Goal: Navigation & Orientation: Find specific page/section

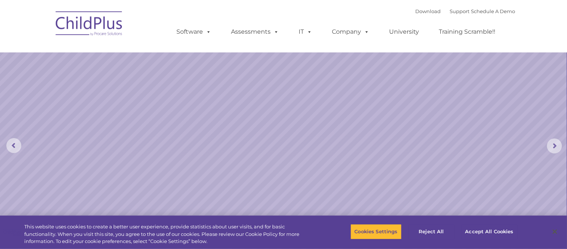
select select "MEDIUM"
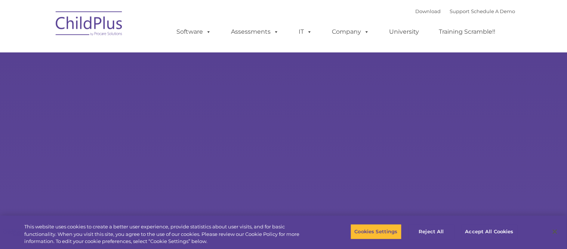
type input ""
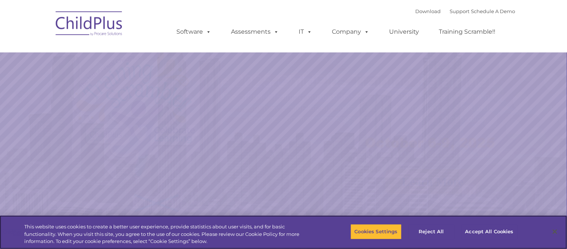
select select "MEDIUM"
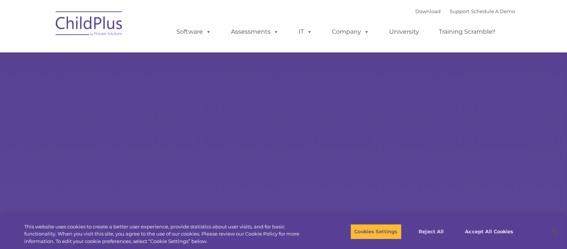
type input ""
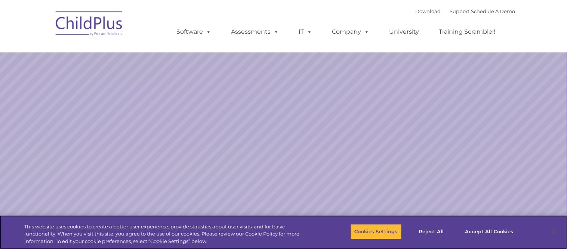
select select "MEDIUM"
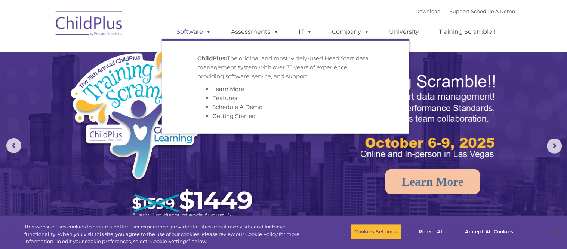
click at [197, 33] on link "Software" at bounding box center [194, 31] width 50 height 15
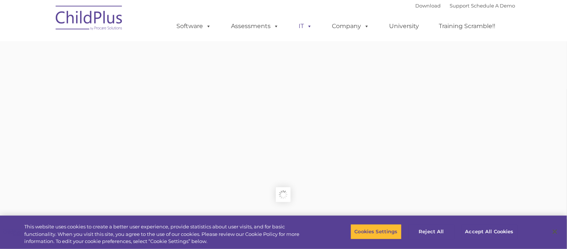
type input ""
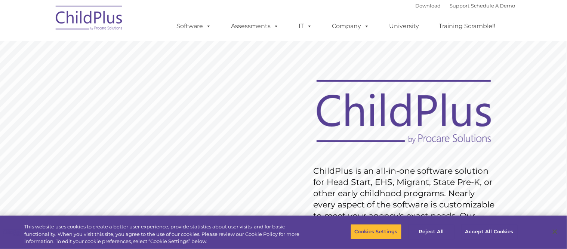
click at [416, 10] on div "Download Support | Schedule A Demo " at bounding box center [466, 5] width 100 height 11
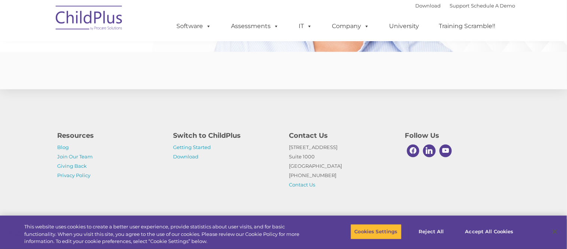
scroll to position [1855, 0]
click at [481, 230] on button "Accept All Cookies" at bounding box center [489, 232] width 56 height 16
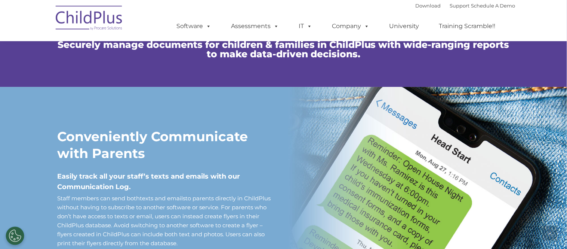
scroll to position [0, 0]
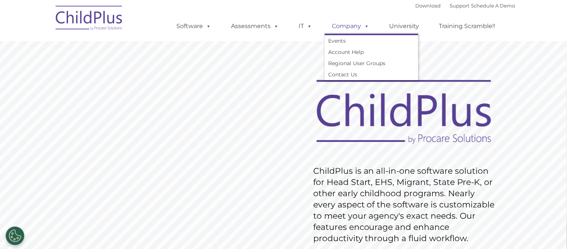
click at [347, 22] on link "Company" at bounding box center [351, 26] width 52 height 15
click at [305, 26] on span at bounding box center [308, 25] width 8 height 7
click at [310, 29] on span at bounding box center [308, 25] width 8 height 7
click at [262, 25] on link "Assessments" at bounding box center [255, 26] width 63 height 15
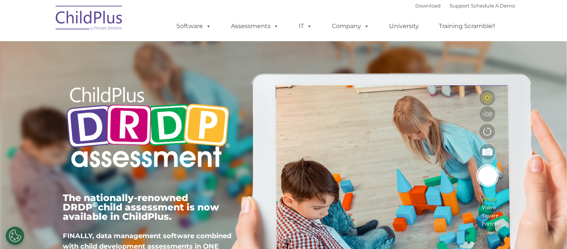
type input ""
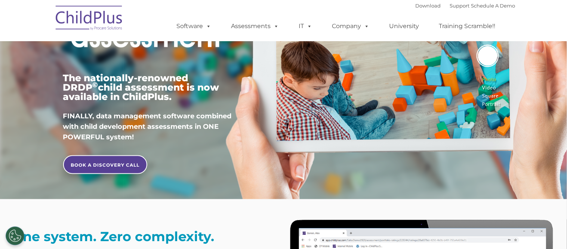
scroll to position [123, 0]
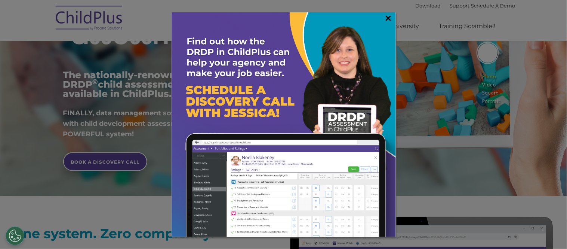
click at [390, 19] on link "×" at bounding box center [388, 17] width 9 height 7
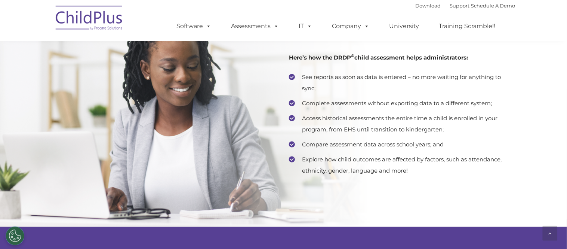
scroll to position [0, 0]
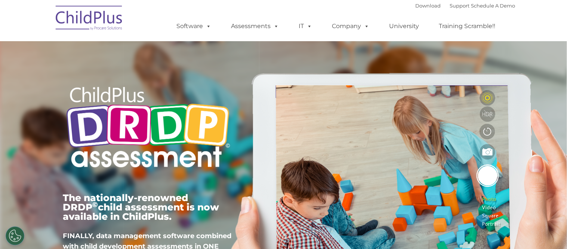
click at [93, 22] on img at bounding box center [89, 18] width 75 height 37
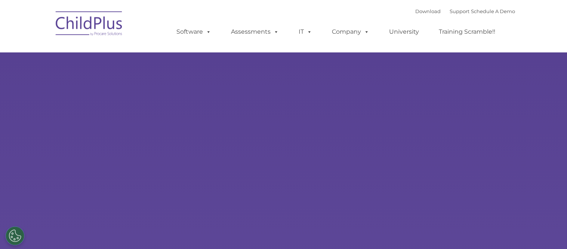
type input ""
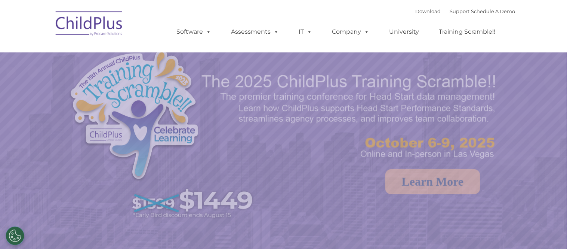
select select "MEDIUM"
